Goal: Task Accomplishment & Management: Complete application form

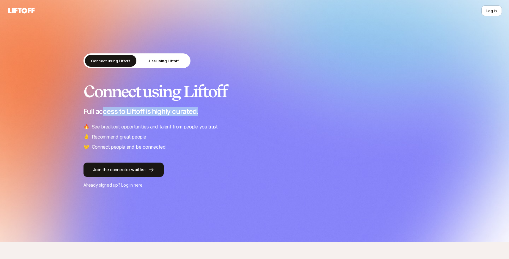
drag, startPoint x: 101, startPoint y: 110, endPoint x: 252, endPoint y: 112, distance: 151.1
click at [245, 112] on p "Full access to Liftoff is highly curated." at bounding box center [254, 111] width 342 height 8
click at [255, 113] on p "Full access to Liftoff is highly curated." at bounding box center [254, 111] width 342 height 8
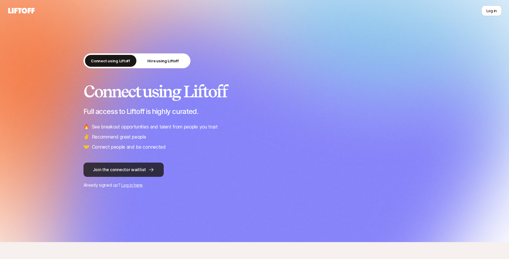
click at [123, 175] on button "Join the connector waitlist" at bounding box center [123, 170] width 80 height 14
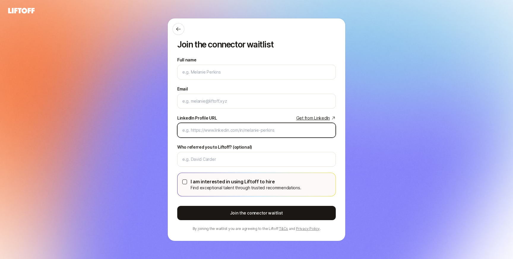
click at [211, 133] on input "LinkedIn Profile URL Get from LinkedIn" at bounding box center [256, 130] width 148 height 7
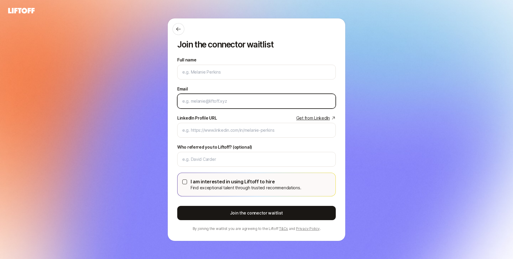
click at [205, 99] on input "Email" at bounding box center [256, 101] width 148 height 7
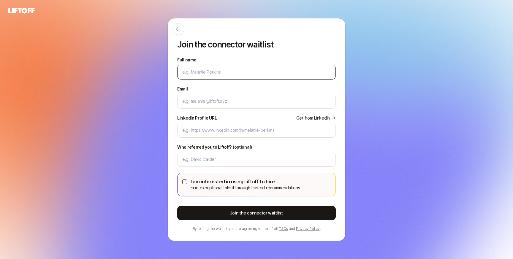
click at [212, 67] on div at bounding box center [256, 72] width 159 height 15
click at [212, 69] on input "Full name" at bounding box center [256, 72] width 148 height 7
click at [179, 32] on button at bounding box center [179, 29] width 12 height 12
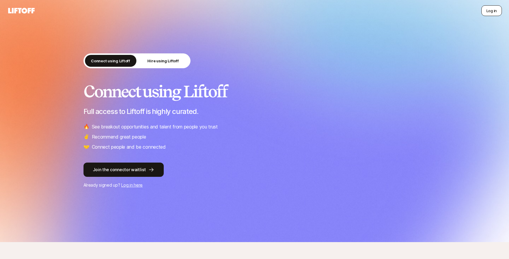
click at [496, 14] on button "Log in" at bounding box center [491, 10] width 20 height 11
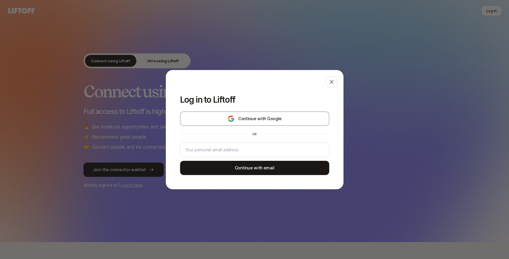
click at [221, 129] on div "or" at bounding box center [254, 134] width 149 height 10
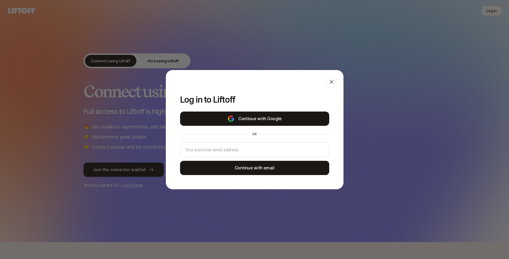
click at [239, 118] on button "Continue with Google" at bounding box center [254, 119] width 149 height 14
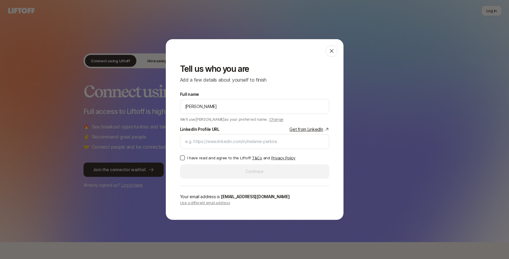
click at [225, 134] on div "LinkedIn Profile URL Get from LinkedIn" at bounding box center [254, 137] width 149 height 23
click at [239, 106] on input "[PERSON_NAME]" at bounding box center [254, 106] width 139 height 7
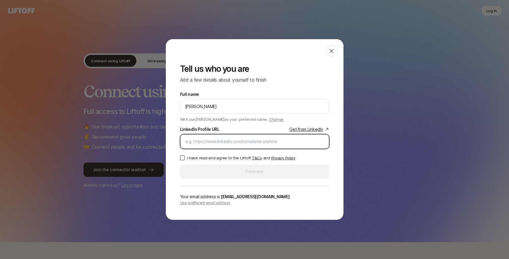
click at [213, 142] on input "LinkedIn Profile URL Get from LinkedIn" at bounding box center [254, 141] width 139 height 7
paste input "[PERSON_NAME]"
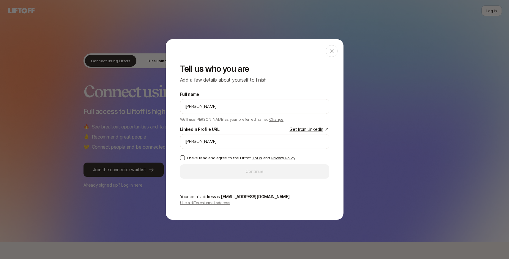
click at [232, 157] on p "I have read and agree to the Liftoff T&Cs and Privacy Policy" at bounding box center [241, 158] width 108 height 6
click at [185, 157] on button "I have read and agree to the Liftoff T&Cs and Privacy Policy" at bounding box center [182, 158] width 5 height 5
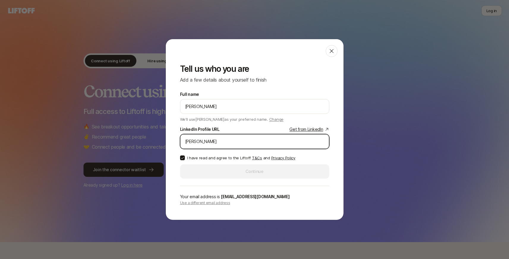
click at [210, 145] on input "[PERSON_NAME]" at bounding box center [254, 141] width 139 height 7
paste input "[URL][DOMAIN_NAME]"
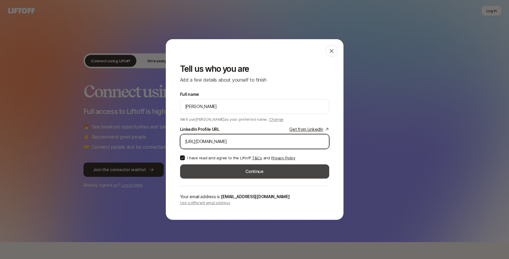
type input "[URL][DOMAIN_NAME]"
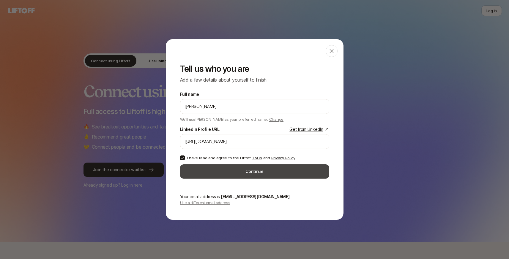
click at [268, 173] on button "Continue" at bounding box center [254, 171] width 149 height 14
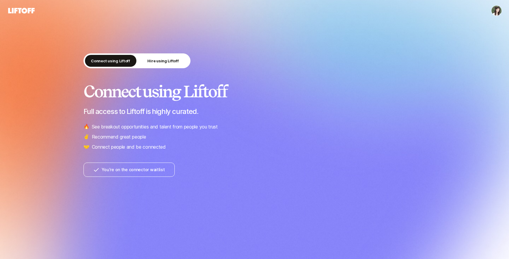
click at [363, 143] on li "🤝 Connect people and be connected" at bounding box center [254, 147] width 342 height 8
